Goal: Transaction & Acquisition: Obtain resource

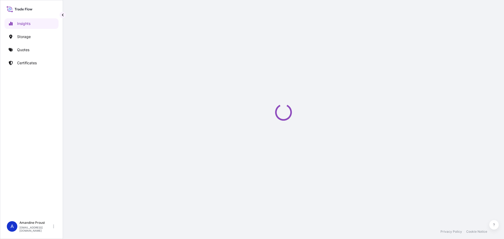
select select "2025"
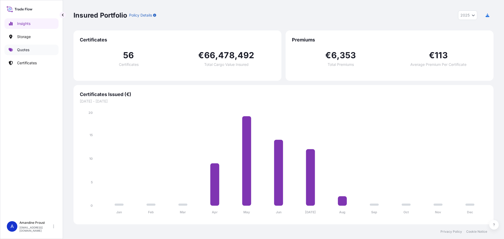
click at [29, 52] on p "Quotes" at bounding box center [23, 49] width 12 height 5
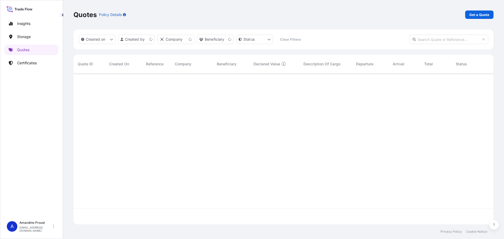
scroll to position [150, 416]
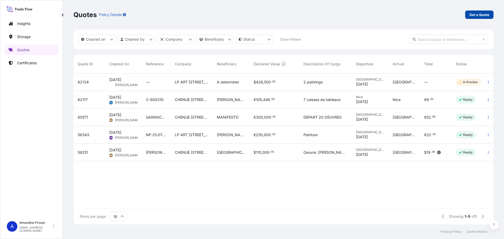
click at [479, 18] on link "Get a Quote" at bounding box center [479, 14] width 28 height 8
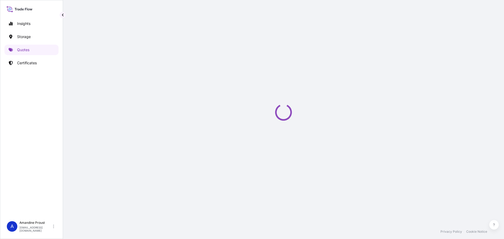
select select "Sea"
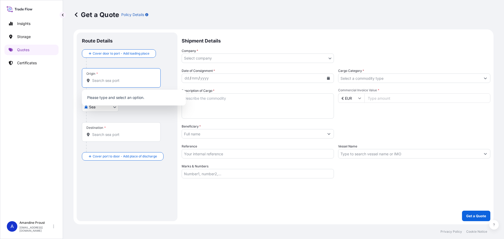
click at [121, 80] on input "Origin *" at bounding box center [123, 80] width 62 height 5
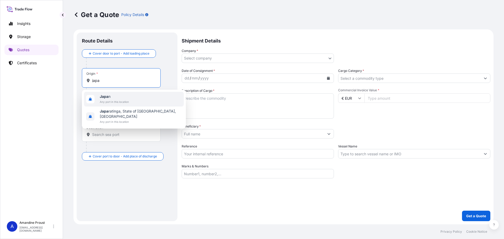
click at [130, 100] on div "Japa n Any port in this location" at bounding box center [134, 99] width 100 height 15
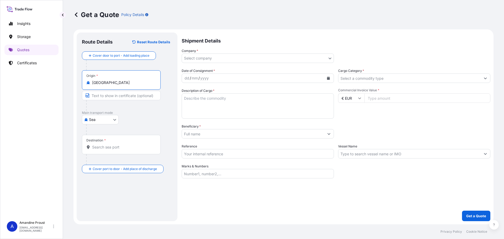
type input "[GEOGRAPHIC_DATA]"
click at [100, 120] on body "2 options available. Insights Storage Quotes Certificates A Amandine Proust [EM…" at bounding box center [252, 119] width 504 height 239
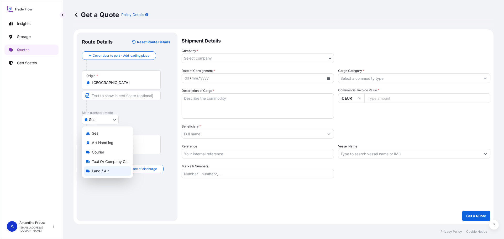
click at [111, 173] on div "Land / Air" at bounding box center [107, 170] width 47 height 9
select select "Land / Air"
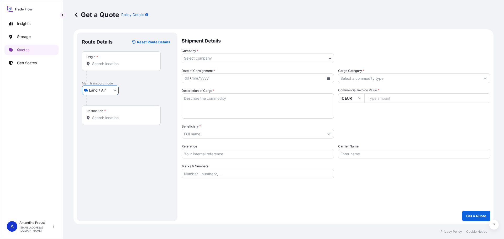
click at [124, 116] on input "Destination *" at bounding box center [123, 117] width 62 height 5
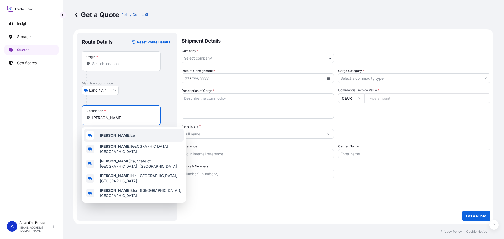
click at [128, 136] on div "[PERSON_NAME] ce" at bounding box center [134, 135] width 100 height 13
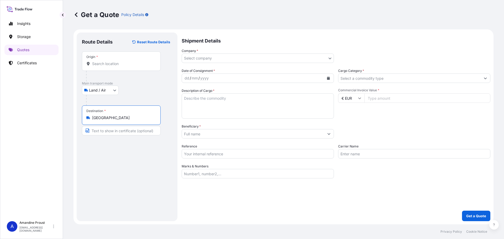
type input "[GEOGRAPHIC_DATA]"
click at [202, 57] on body "0 options available. 5 options available. Insights Storage Quotes Certificates …" at bounding box center [252, 119] width 504 height 239
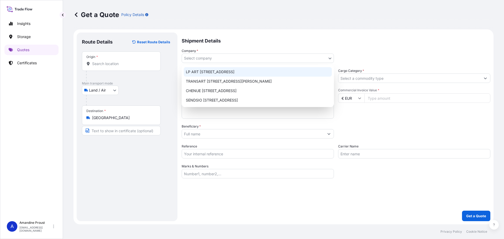
click at [208, 70] on div "LP ART [STREET_ADDRESS]" at bounding box center [258, 71] width 148 height 9
select select "31995"
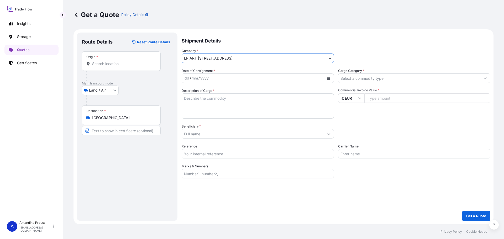
click at [222, 78] on div "dd / mm / yyyy" at bounding box center [253, 77] width 142 height 9
click at [210, 80] on div "dd / mm / yyyy" at bounding box center [253, 77] width 142 height 9
click at [186, 78] on div "dd" at bounding box center [187, 78] width 6 height 6
click at [169, 77] on form "Route Details Reset Route Details Place of loading Road / [GEOGRAPHIC_DATA] / I…" at bounding box center [283, 126] width 420 height 195
click at [187, 78] on div "dd" at bounding box center [187, 78] width 6 height 6
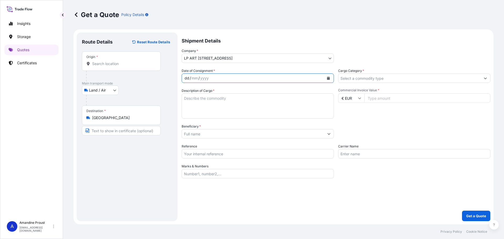
click at [187, 78] on div "dd" at bounding box center [187, 78] width 6 height 6
click at [328, 79] on icon "Calendar" at bounding box center [328, 78] width 3 height 3
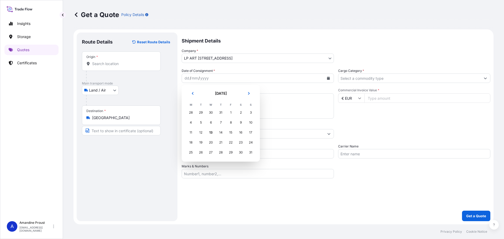
click at [210, 112] on div "30" at bounding box center [210, 112] width 9 height 9
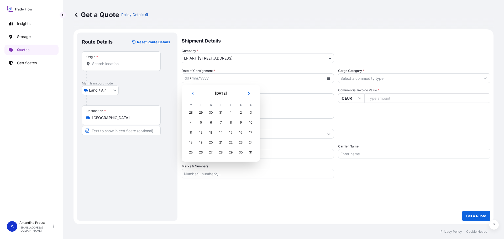
click at [210, 112] on div "30" at bounding box center [210, 112] width 9 height 9
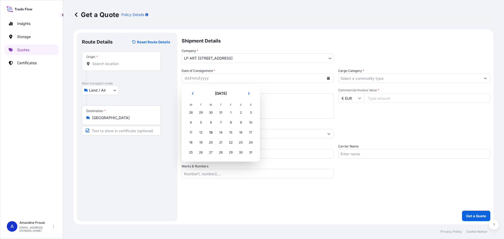
click at [210, 112] on div "30" at bounding box center [210, 112] width 9 height 9
click at [201, 134] on div "12" at bounding box center [200, 132] width 9 height 9
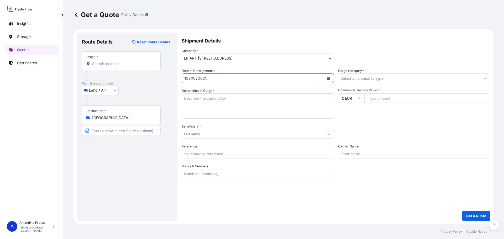
click at [327, 77] on icon "Calendar" at bounding box center [328, 78] width 3 height 3
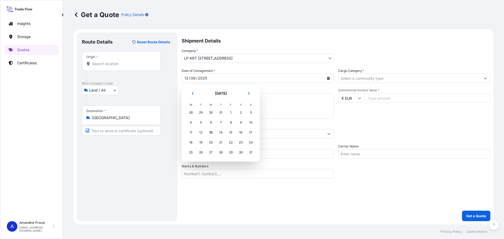
click at [210, 112] on div "30" at bounding box center [210, 112] width 9 height 9
click at [222, 113] on div "31" at bounding box center [220, 112] width 9 height 9
click at [222, 112] on div "31" at bounding box center [220, 112] width 9 height 9
click at [232, 112] on div "1" at bounding box center [230, 112] width 9 height 9
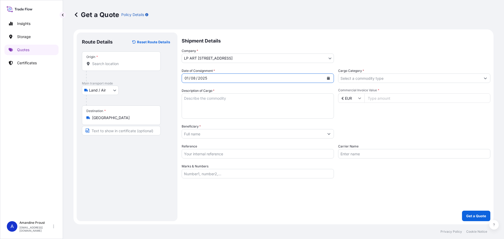
click at [249, 106] on textarea "Description of Cargo *" at bounding box center [258, 105] width 152 height 25
click at [375, 77] on input "Cargo Category *" at bounding box center [409, 77] width 142 height 9
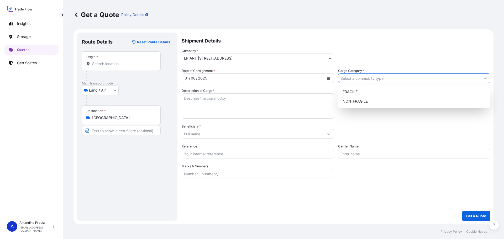
click at [375, 77] on input "Cargo Category *" at bounding box center [409, 77] width 142 height 9
click at [373, 49] on div "Company * LP ART 274-[GEOGRAPHIC_DATA] - [GEOGRAPHIC_DATA][PERSON_NAME] ART 274…" at bounding box center [336, 55] width 309 height 15
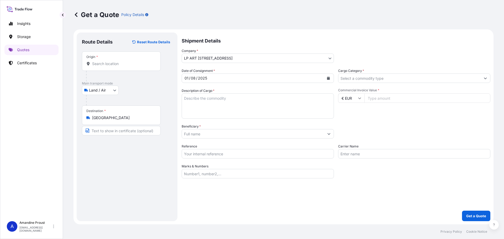
click at [268, 108] on textarea "Description of Cargo *" at bounding box center [258, 105] width 152 height 25
drag, startPoint x: 219, startPoint y: 101, endPoint x: 163, endPoint y: 98, distance: 56.8
click at [163, 98] on form "Route Details Reset Route Details Place of loading Road / [GEOGRAPHIC_DATA] / I…" at bounding box center [283, 126] width 420 height 195
click at [271, 97] on textarea "[PERSON_NAME], Senza titolo (Untitled)" at bounding box center [258, 105] width 152 height 25
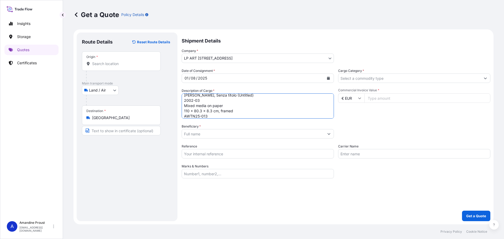
type textarea "[PERSON_NAME], Senza titolo (Untitled) 2002-03 Mixed media on paper 110 x 80.3 …"
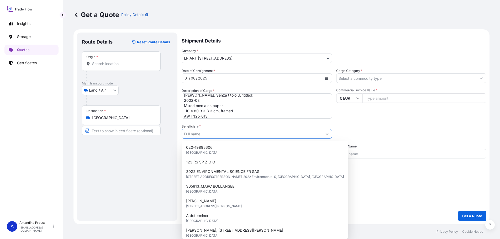
click at [221, 133] on input "Beneficiary *" at bounding box center [252, 133] width 140 height 9
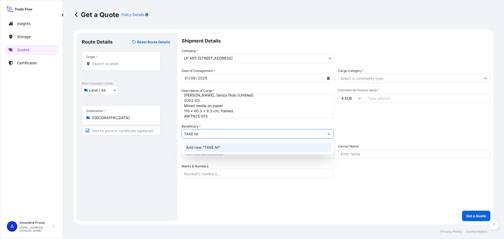
click at [201, 146] on span "Add new "TAKE NI"" at bounding box center [203, 147] width 34 height 5
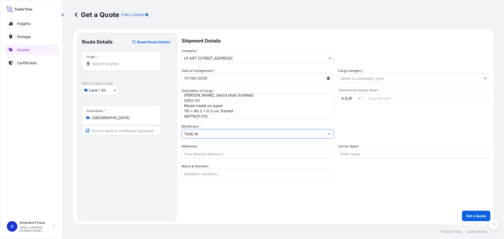
click at [330, 133] on icon "Show suggestions" at bounding box center [328, 134] width 3 height 2
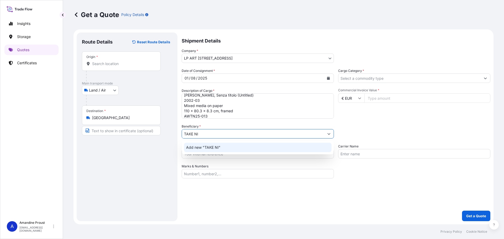
click at [204, 146] on span "Add new "TAKE NI"" at bounding box center [203, 147] width 34 height 5
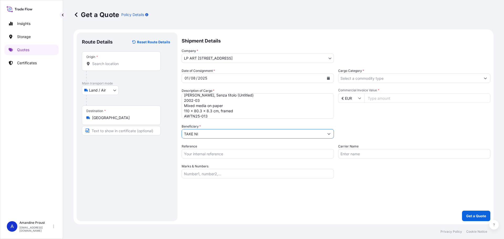
click at [207, 135] on input "TAKE NI" at bounding box center [253, 133] width 142 height 9
drag, startPoint x: 211, startPoint y: 136, endPoint x: 138, endPoint y: 119, distance: 75.2
click at [138, 119] on form "Route Details Reset Route Details Place of loading Road / [GEOGRAPHIC_DATA] / I…" at bounding box center [283, 126] width 420 height 195
click at [218, 133] on input "TAKE NI" at bounding box center [253, 133] width 142 height 9
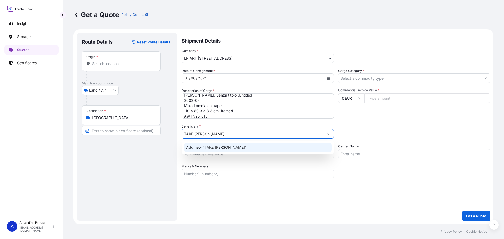
click at [221, 149] on span "Add new "TAKE [PERSON_NAME]"" at bounding box center [216, 147] width 61 height 5
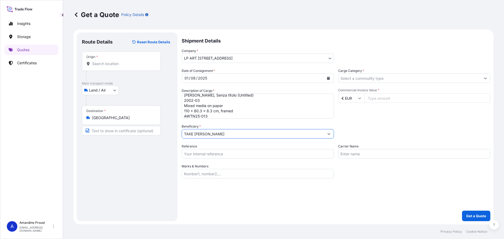
type input "TAKE [PERSON_NAME]"
click at [224, 155] on input "Reference" at bounding box center [258, 153] width 152 height 9
type input "IG.250624.LGE"
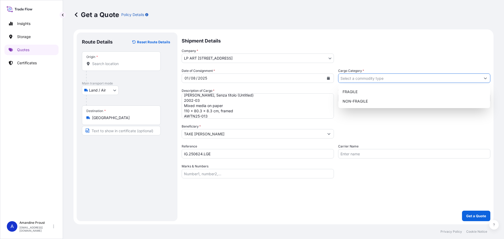
click at [383, 79] on input "Cargo Category *" at bounding box center [409, 77] width 142 height 9
click at [358, 103] on div "NON-FRAGILE" at bounding box center [413, 101] width 147 height 9
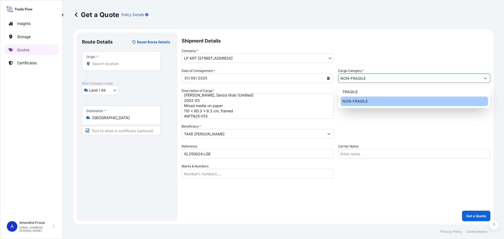
type input "NON-FRAGILE"
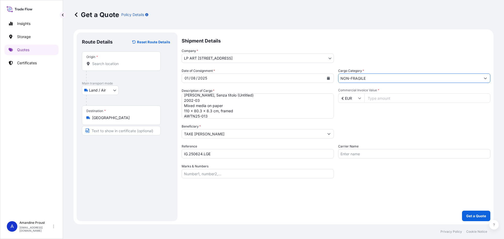
click at [383, 117] on div "Commercial Invoice Value * € EUR" at bounding box center [414, 103] width 152 height 30
click at [355, 98] on input "€ EUR" at bounding box center [351, 97] width 26 height 9
click at [343, 134] on div "$ USD" at bounding box center [351, 135] width 22 height 10
type input "$ USD"
click at [385, 97] on input "Commercial Invoice Value *" at bounding box center [427, 97] width 126 height 9
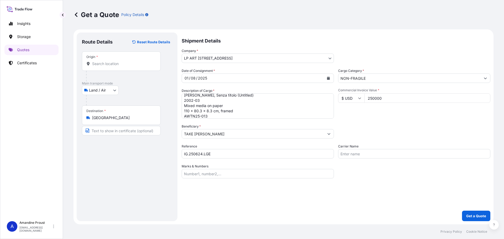
type input "250000"
click at [386, 156] on input "Carrier Name" at bounding box center [414, 153] width 152 height 9
click at [396, 174] on div "Date of Consignment * [DATE] Cargo Category * NON-FRAGILE Description of Cargo …" at bounding box center [336, 123] width 309 height 110
click at [448, 186] on div "Shipment Details Company * LP ART 274-[GEOGRAPHIC_DATA] - [GEOGRAPHIC_DATA][PER…" at bounding box center [336, 127] width 309 height 189
click at [434, 182] on div "Shipment Details Company * LP ART 274-[GEOGRAPHIC_DATA] - [GEOGRAPHIC_DATA][PER…" at bounding box center [336, 127] width 309 height 189
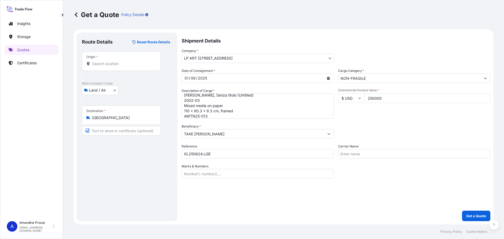
click at [448, 184] on div "Shipment Details Company * LP ART 274-[GEOGRAPHIC_DATA] - [GEOGRAPHIC_DATA][PER…" at bounding box center [336, 127] width 309 height 189
click at [479, 216] on p "Get a Quote" at bounding box center [476, 215] width 20 height 5
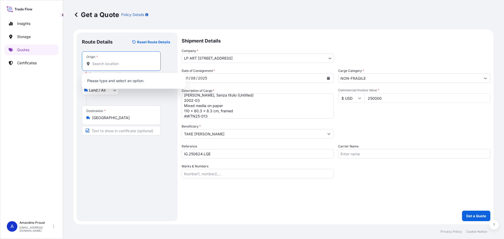
click at [102, 64] on input "Origin * Please select an origin" at bounding box center [123, 63] width 62 height 5
click at [104, 62] on input "Origin * Please select an origin" at bounding box center [123, 63] width 62 height 5
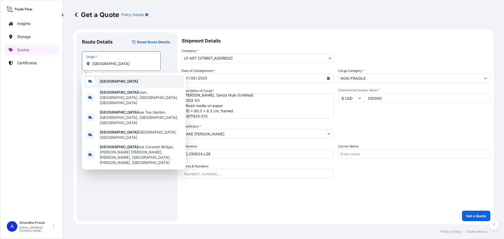
click at [111, 81] on div "[GEOGRAPHIC_DATA]" at bounding box center [134, 81] width 100 height 13
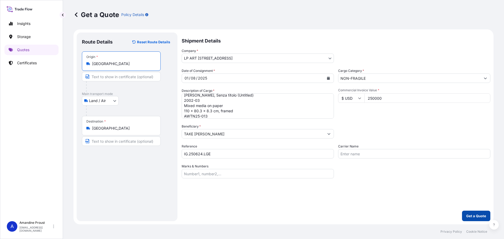
type input "[GEOGRAPHIC_DATA]"
click at [470, 217] on p "Get a Quote" at bounding box center [476, 215] width 20 height 5
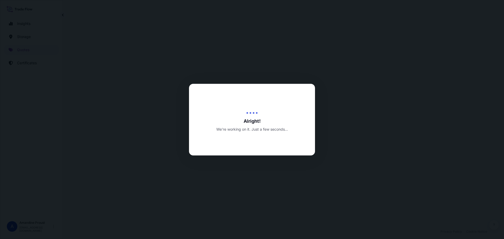
select select "Land / Air"
select select "31995"
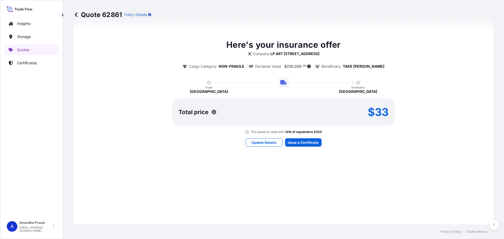
scroll to position [254, 0]
click at [425, 156] on div "Here's your insurance offer Company LP ART [STREET_ADDRESS] Cargo Category NON-…" at bounding box center [283, 92] width 405 height 275
click at [267, 141] on p "Update Details" at bounding box center [263, 142] width 25 height 5
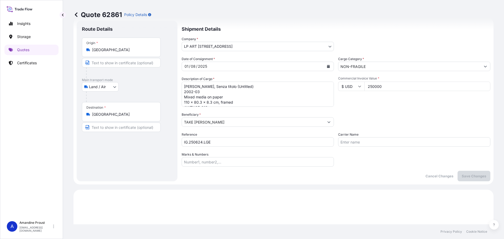
scroll to position [8, 0]
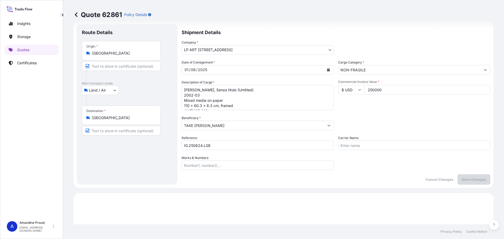
click at [278, 127] on input "TAKE [PERSON_NAME]" at bounding box center [253, 125] width 142 height 9
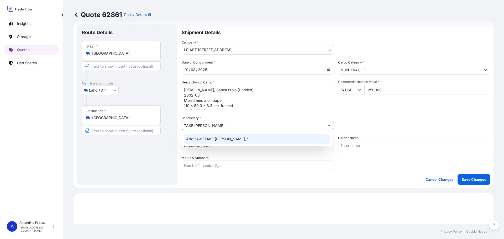
click at [198, 138] on span "Add new "TAKE [PERSON_NAME], "" at bounding box center [217, 138] width 63 height 5
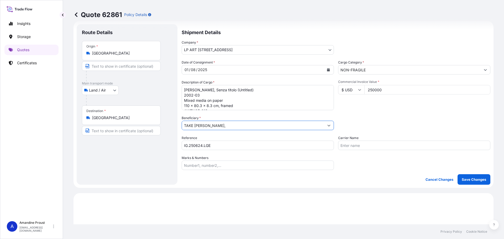
click at [325, 124] on button "Show suggestions" at bounding box center [328, 125] width 9 height 9
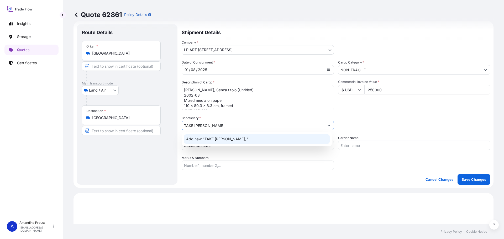
click at [200, 135] on div "Add new "TAKE [PERSON_NAME], "" at bounding box center [257, 138] width 146 height 9
click at [222, 125] on input "TAKE [PERSON_NAME]," at bounding box center [253, 125] width 142 height 9
paste input "[STREET_ADDRESS][PERSON_NAME]"
click at [271, 141] on span "Add new "[STREET_ADDRESS][PERSON_NAME]"" at bounding box center [228, 138] width 85 height 5
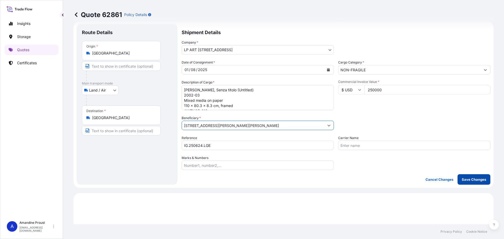
type input "[STREET_ADDRESS][PERSON_NAME][PERSON_NAME]"
click at [479, 180] on p "Save Changes" at bounding box center [474, 179] width 24 height 5
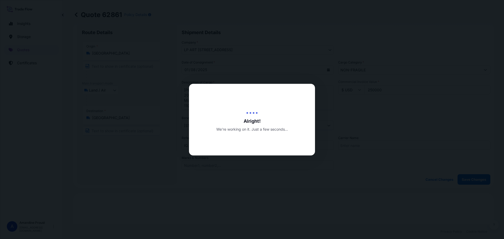
type input "[DATE]"
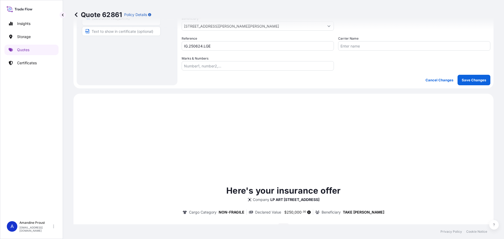
scroll to position [175, 0]
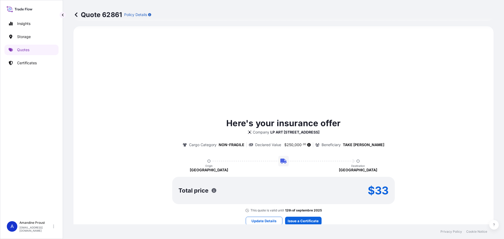
select select "Land / Air"
select select "31995"
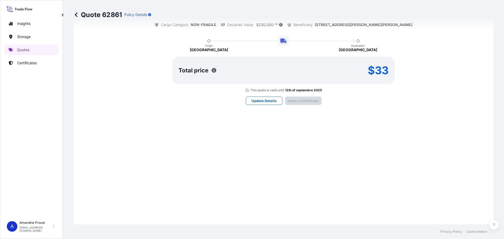
scroll to position [317, 0]
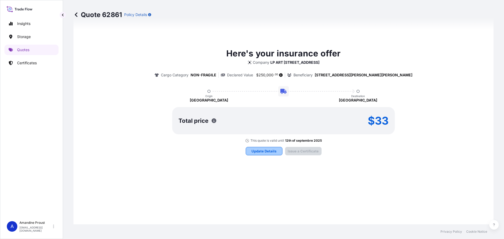
click at [264, 152] on p "Update Details" at bounding box center [263, 151] width 25 height 5
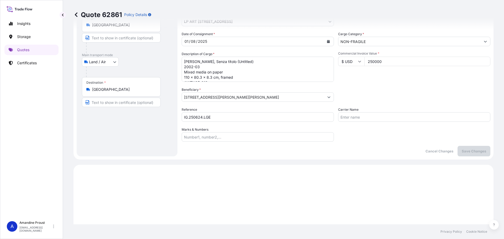
scroll to position [8, 0]
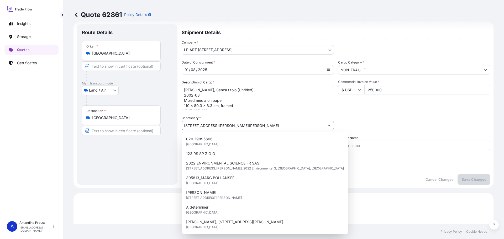
drag, startPoint x: 317, startPoint y: 126, endPoint x: 216, endPoint y: 129, distance: 101.6
click at [216, 129] on input "[STREET_ADDRESS][PERSON_NAME][PERSON_NAME]" at bounding box center [253, 125] width 142 height 9
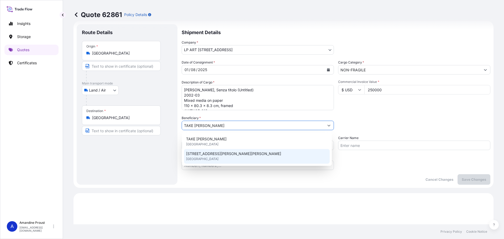
type input "TAKE [PERSON_NAME]"
click at [364, 169] on div "Date of Consignment * [DATE] Cargo Category * NON-FRAGILE Description of Cargo …" at bounding box center [336, 115] width 309 height 110
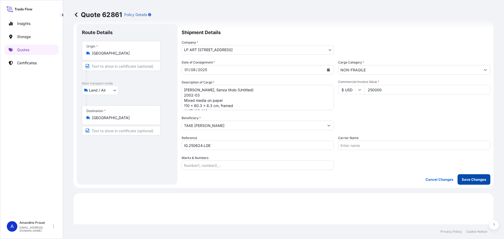
click at [481, 181] on p "Save Changes" at bounding box center [474, 179] width 24 height 5
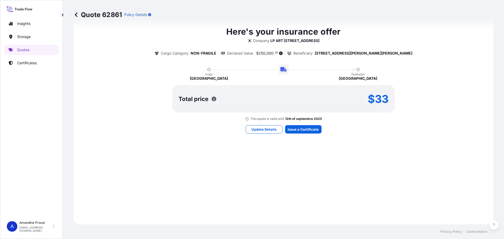
select select "Land / Air"
select select "31995"
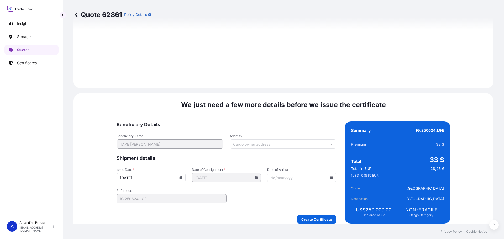
scroll to position [553, 0]
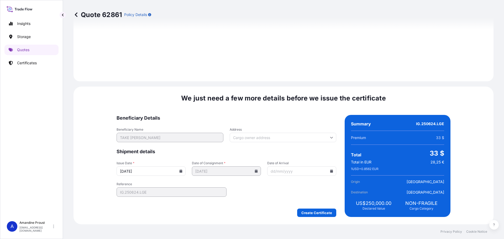
click at [266, 139] on input "Address" at bounding box center [283, 137] width 107 height 9
paste input "[STREET_ADDRESS][PERSON_NAME]"
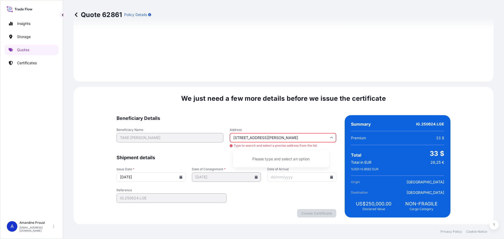
click at [294, 135] on input "[STREET_ADDRESS][PERSON_NAME]" at bounding box center [283, 137] width 107 height 9
click at [273, 137] on input "[STREET_ADDRESS][PERSON_NAME]" at bounding box center [283, 137] width 107 height 9
drag, startPoint x: 237, startPoint y: 137, endPoint x: 351, endPoint y: 138, distance: 114.1
click at [351, 138] on div "Beneficiary Details Beneficiary Name TAKE [PERSON_NAME] Address [STREET_ADDRESS…" at bounding box center [283, 166] width 334 height 102
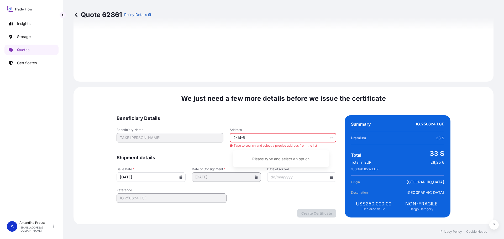
scroll to position [0, 0]
type input "2"
click at [296, 137] on input "Address" at bounding box center [283, 137] width 107 height 9
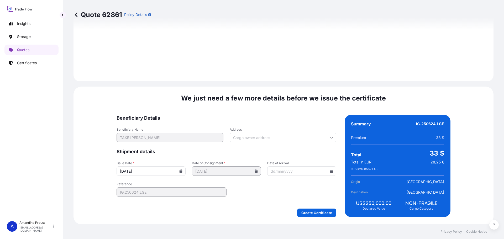
click at [296, 137] on input "Address" at bounding box center [283, 137] width 107 height 9
click at [295, 154] on div "Please type and select an option" at bounding box center [281, 152] width 92 height 13
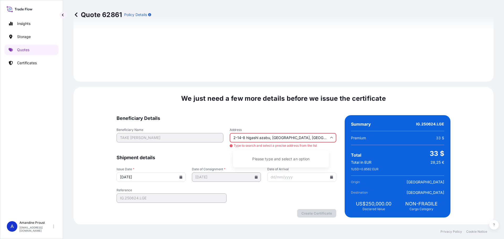
click at [223, 137] on div "Beneficiary Name TAKE [PERSON_NAME] Address 2-14-[GEOGRAPHIC_DATA] Type to sear…" at bounding box center [226, 138] width 220 height 20
click at [298, 137] on input "higashi azabu, [GEOGRAPHIC_DATA], [GEOGRAPHIC_DATA]" at bounding box center [283, 137] width 107 height 9
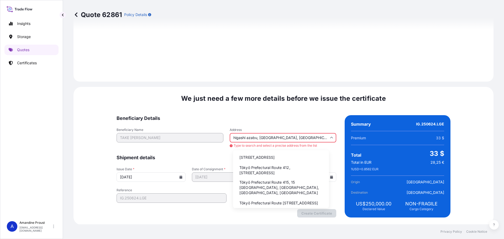
click at [212, 136] on div "Beneficiary Name TAKE [PERSON_NAME] Address [GEOGRAPHIC_DATA] Type to search an…" at bounding box center [226, 138] width 220 height 20
click at [238, 138] on input "2 higashi azabu, [GEOGRAPHIC_DATA], [GEOGRAPHIC_DATA]" at bounding box center [283, 137] width 107 height 9
click at [238, 137] on input "2 higashi azabu, [GEOGRAPHIC_DATA], [GEOGRAPHIC_DATA]" at bounding box center [283, 137] width 107 height 9
type input "2-14 higashi azabu, [GEOGRAPHIC_DATA], [GEOGRAPHIC_DATA]"
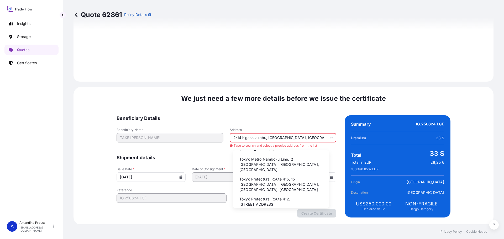
scroll to position [15, 0]
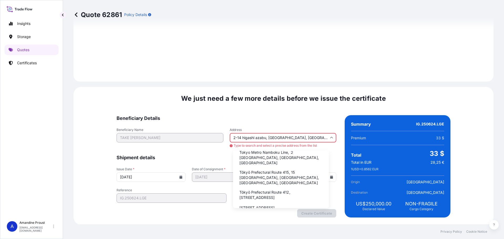
drag, startPoint x: 218, startPoint y: 131, endPoint x: 166, endPoint y: 128, distance: 51.5
click at [166, 128] on div "Beneficiary Name TAKE [PERSON_NAME] Address 2-[GEOGRAPHIC_DATA] Type to search …" at bounding box center [226, 138] width 220 height 20
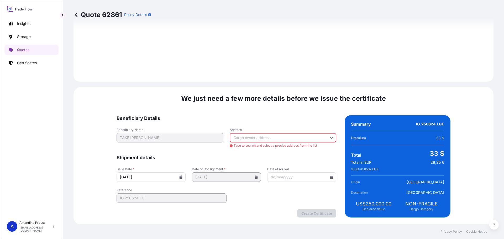
click at [295, 110] on div "We just need a few more details before we issue the certificate Beneficiary Det…" at bounding box center [283, 156] width 420 height 138
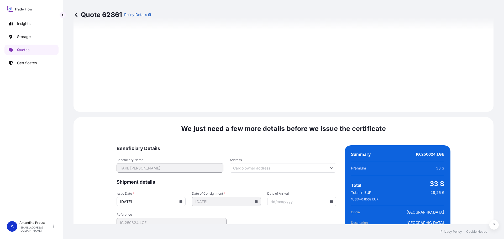
scroll to position [553, 0]
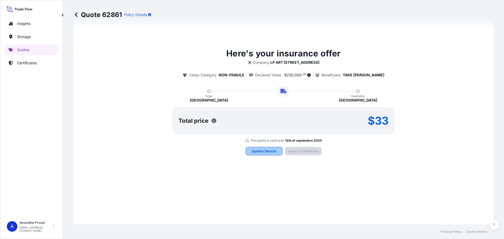
click at [262, 154] on button "Update Details" at bounding box center [264, 151] width 37 height 8
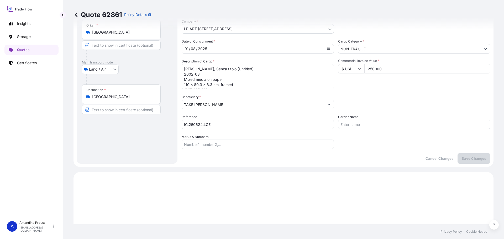
scroll to position [8, 0]
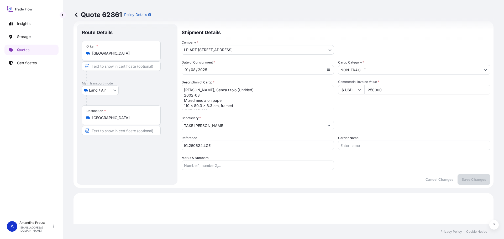
click at [230, 126] on input "TAKE [PERSON_NAME]" at bounding box center [253, 125] width 142 height 9
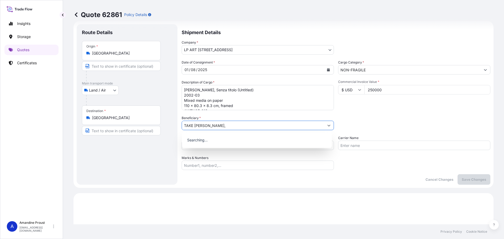
paste input "[STREET_ADDRESS][PERSON_NAME]"
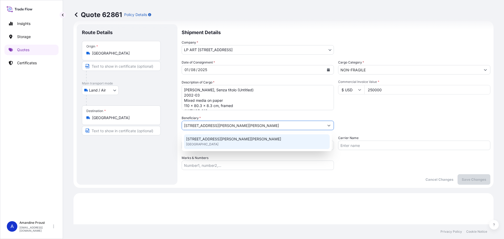
click at [210, 141] on span "[STREET_ADDRESS][PERSON_NAME][PERSON_NAME]" at bounding box center [233, 138] width 95 height 5
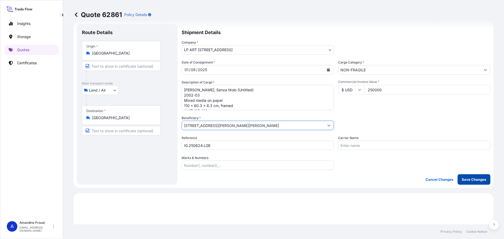
type input "[STREET_ADDRESS][PERSON_NAME][PERSON_NAME]"
click at [466, 179] on p "Save Changes" at bounding box center [474, 179] width 24 height 5
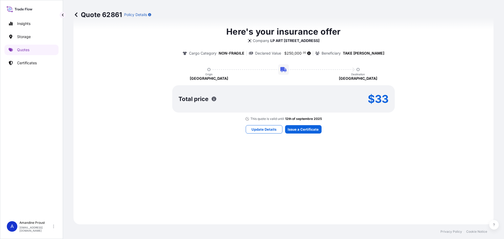
select select "Land / Air"
select select "31995"
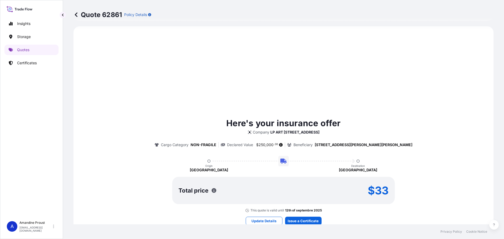
scroll to position [0, 0]
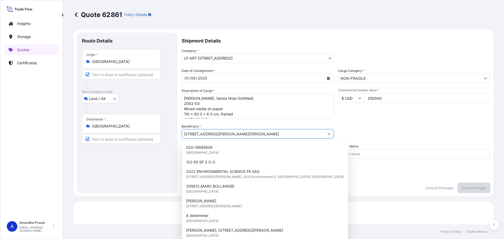
click at [328, 134] on button "Show suggestions" at bounding box center [328, 133] width 9 height 9
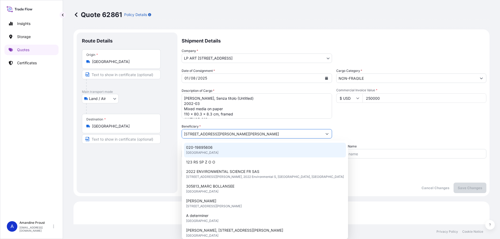
click at [406, 119] on div "Date of Consignment * [DATE] Cargo Category * NON-FRAGILE Description of Cargo …" at bounding box center [334, 123] width 305 height 110
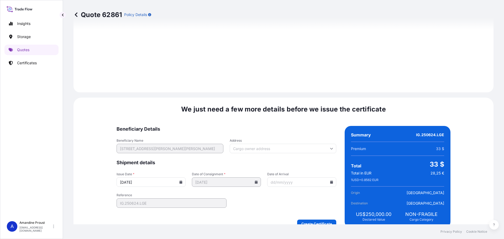
scroll to position [553, 0]
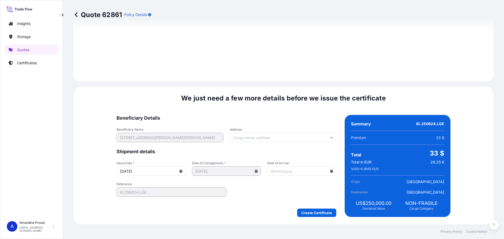
click at [163, 173] on input "[DATE]" at bounding box center [150, 170] width 69 height 9
click at [182, 172] on icon at bounding box center [180, 171] width 3 height 3
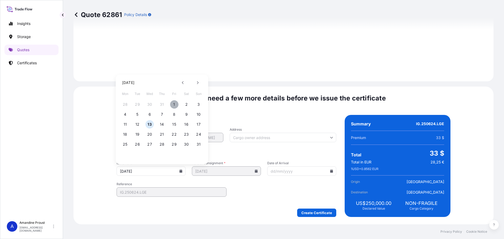
click at [174, 104] on button "1" at bounding box center [174, 104] width 8 height 8
type input "[DATE]"
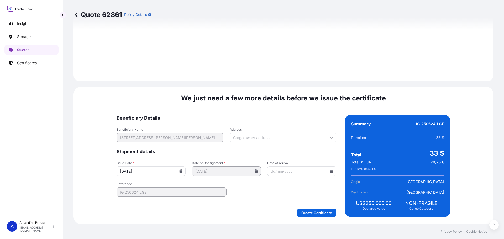
click at [95, 165] on div "We just need a few more details before we issue the certificate Beneficiary Det…" at bounding box center [283, 156] width 420 height 138
click at [282, 173] on input "Date of Arrival" at bounding box center [301, 170] width 69 height 9
click at [282, 187] on form "Beneficiary Details Beneficiary Name TAKE [STREET_ADDRESS][PERSON_NAME] Address…" at bounding box center [226, 166] width 220 height 102
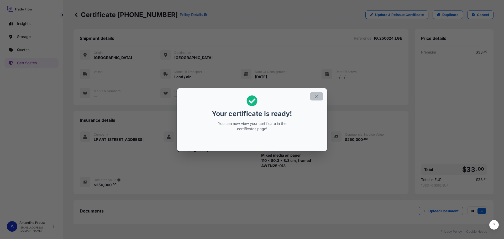
click at [315, 96] on icon "button" at bounding box center [316, 96] width 5 height 5
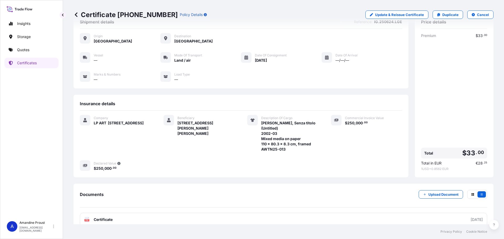
scroll to position [25, 0]
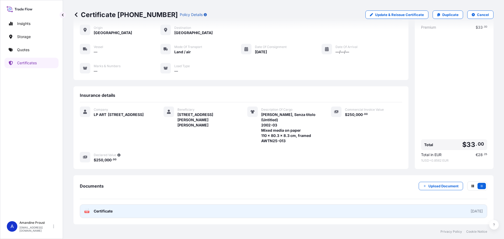
click at [104, 211] on span "Certificate" at bounding box center [103, 211] width 19 height 5
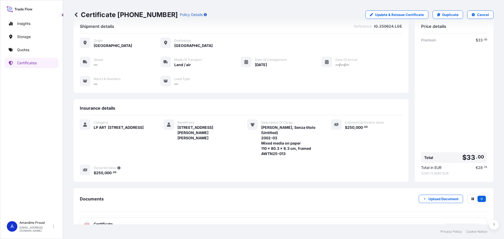
scroll to position [0, 0]
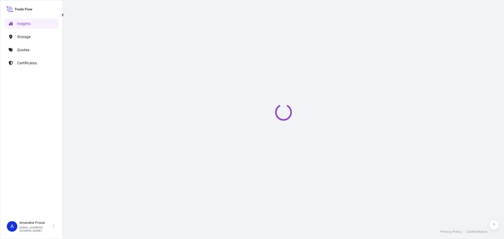
select select "2025"
